Goal: Find specific page/section: Find specific page/section

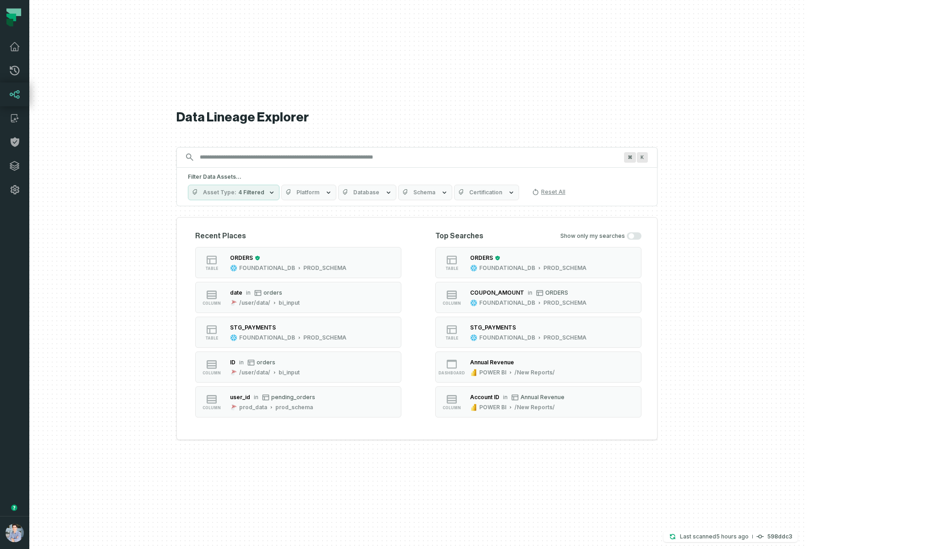
click at [319, 192] on span "Platform" at bounding box center [307, 192] width 23 height 7
click at [186, 197] on div at bounding box center [416, 274] width 775 height 549
click at [371, 200] on div "Filter Data Assets... Asset Type 4 Filtered Platform Database Schema Certificat…" at bounding box center [416, 187] width 481 height 38
click at [336, 197] on button "Platform" at bounding box center [308, 193] width 55 height 16
